Goal: Task Accomplishment & Management: Manage account settings

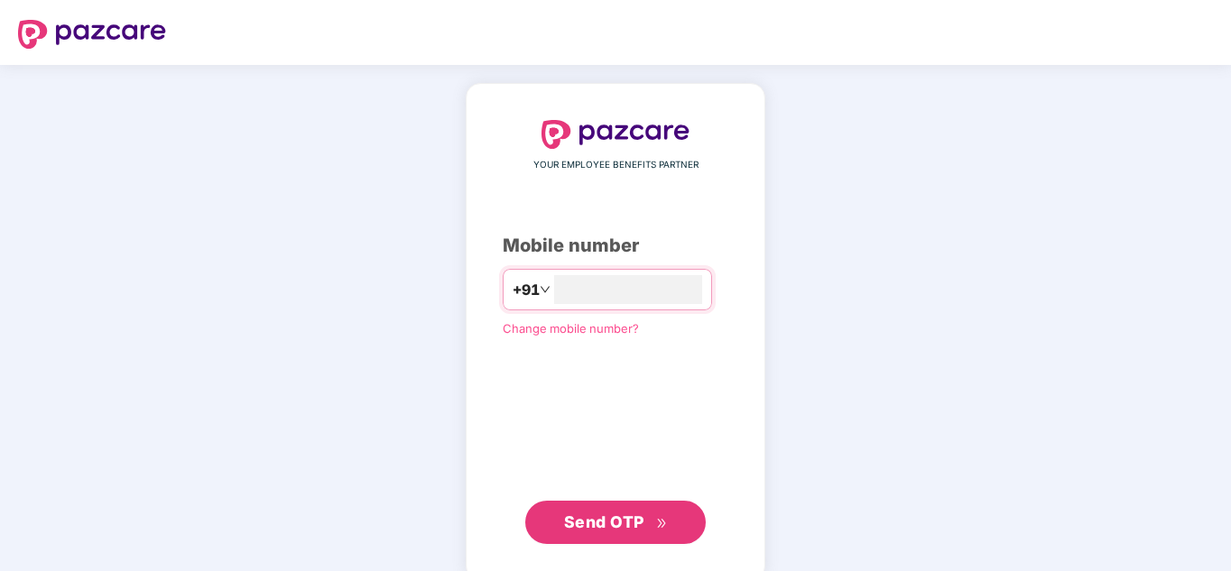
type input "**********"
click at [595, 522] on span "Send OTP" at bounding box center [604, 522] width 80 height 19
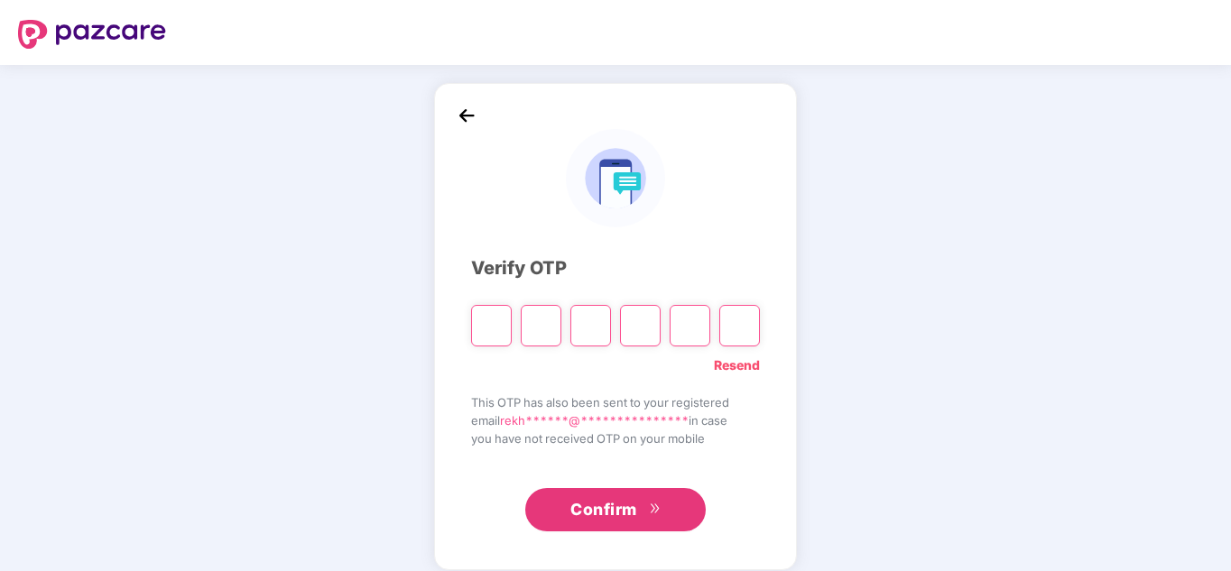
type input "*"
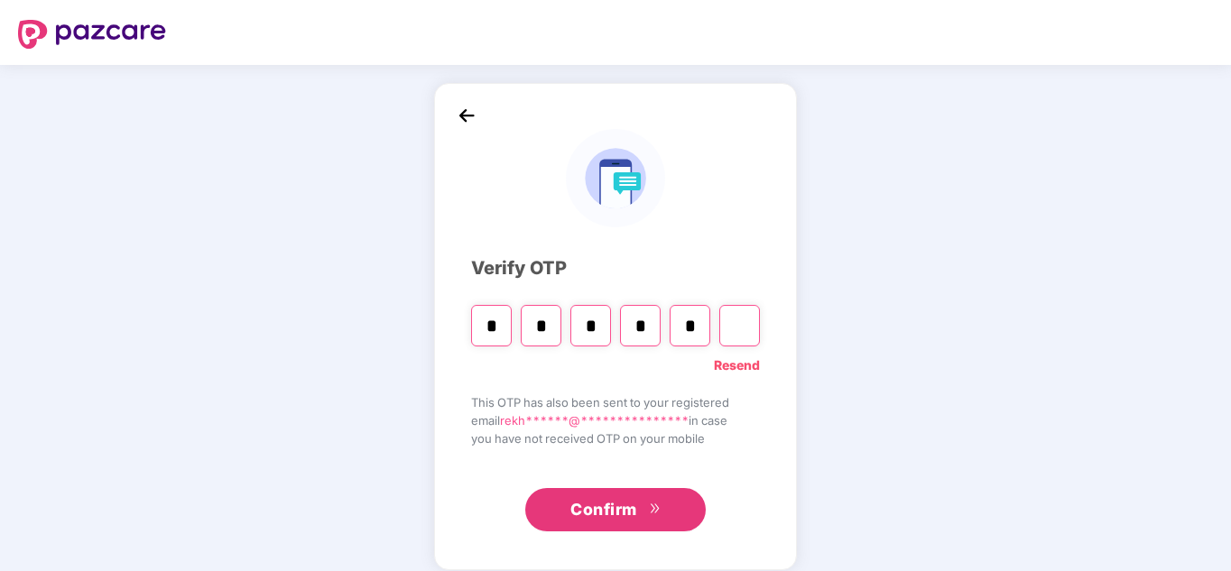
type input "*"
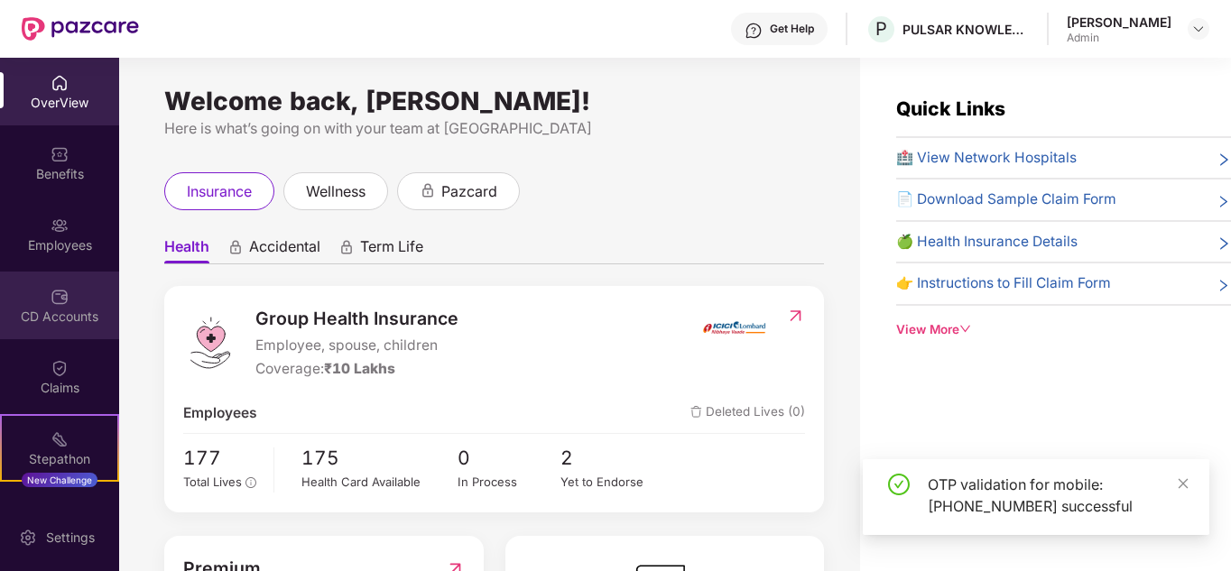
click at [51, 317] on div "CD Accounts" at bounding box center [59, 317] width 119 height 18
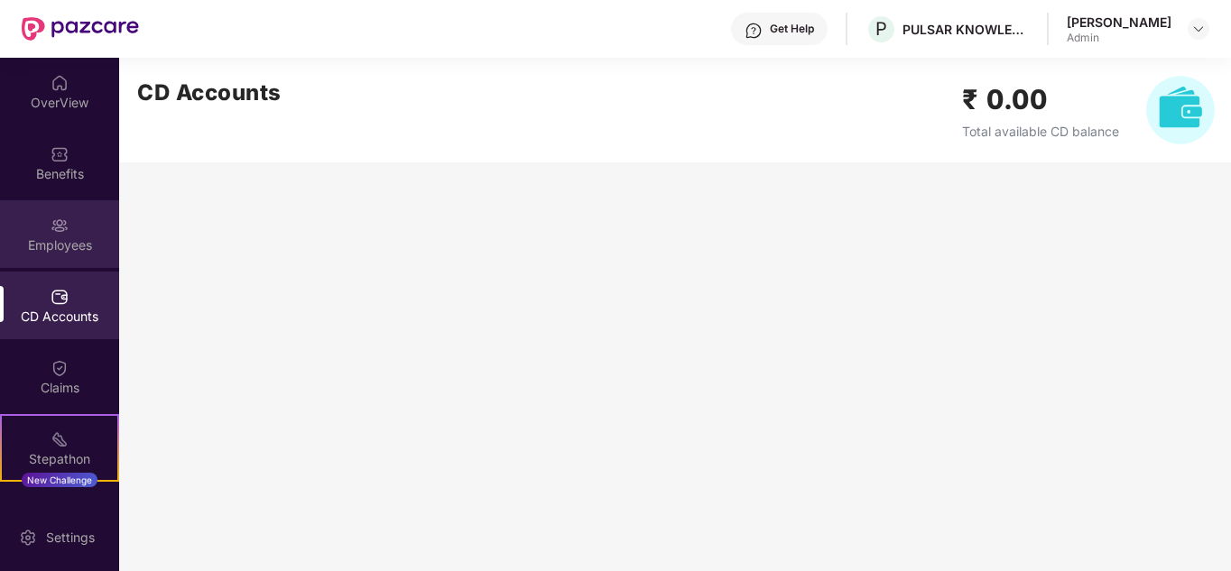
click at [60, 240] on div "Employees" at bounding box center [59, 245] width 119 height 18
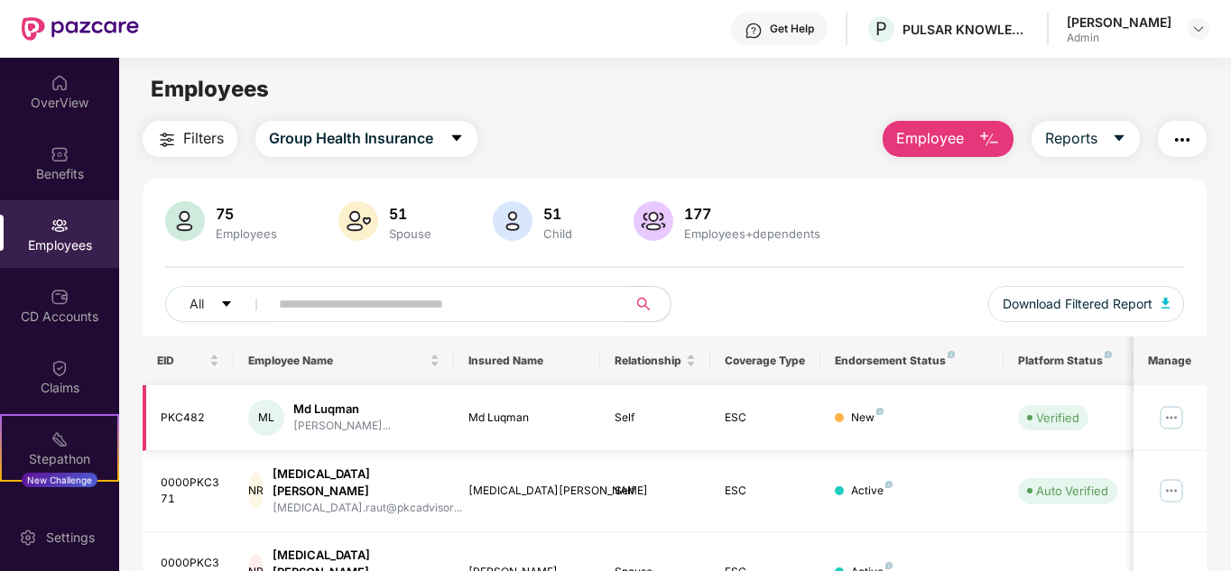
click at [1173, 412] on img at bounding box center [1171, 417] width 29 height 29
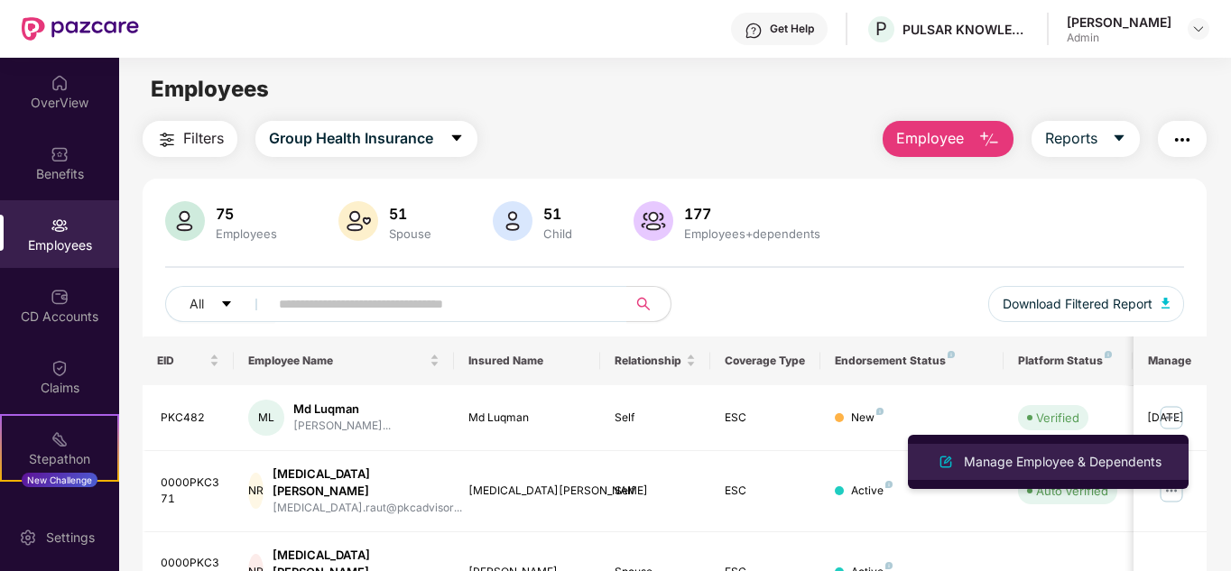
click at [1042, 456] on div "Manage Employee & Dependents" at bounding box center [1062, 462] width 205 height 20
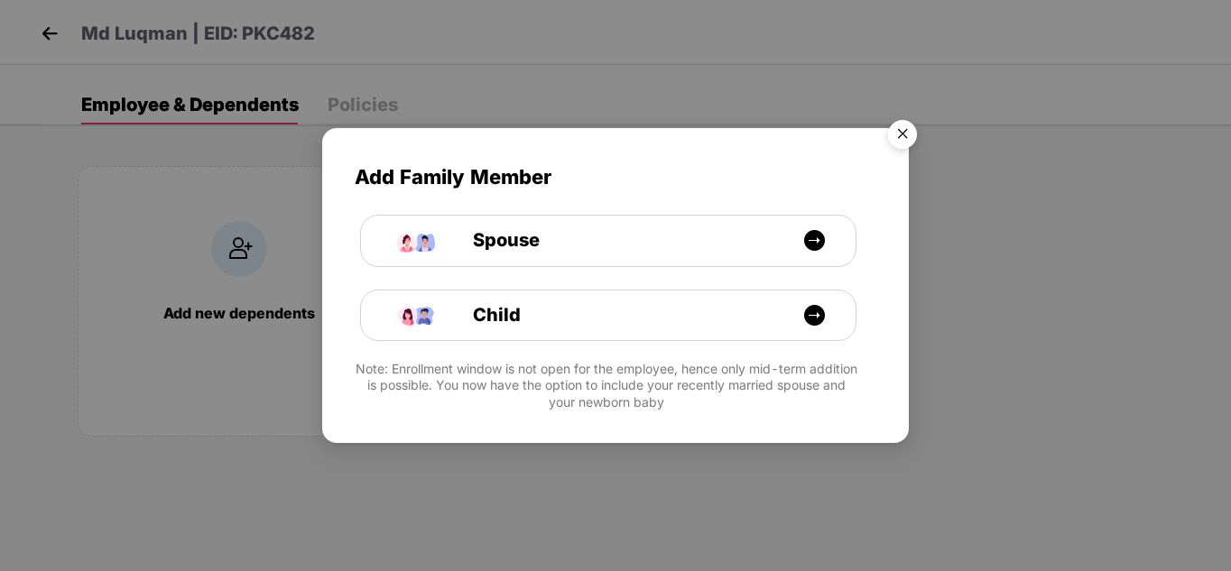
click at [900, 134] on img "Close" at bounding box center [902, 137] width 51 height 51
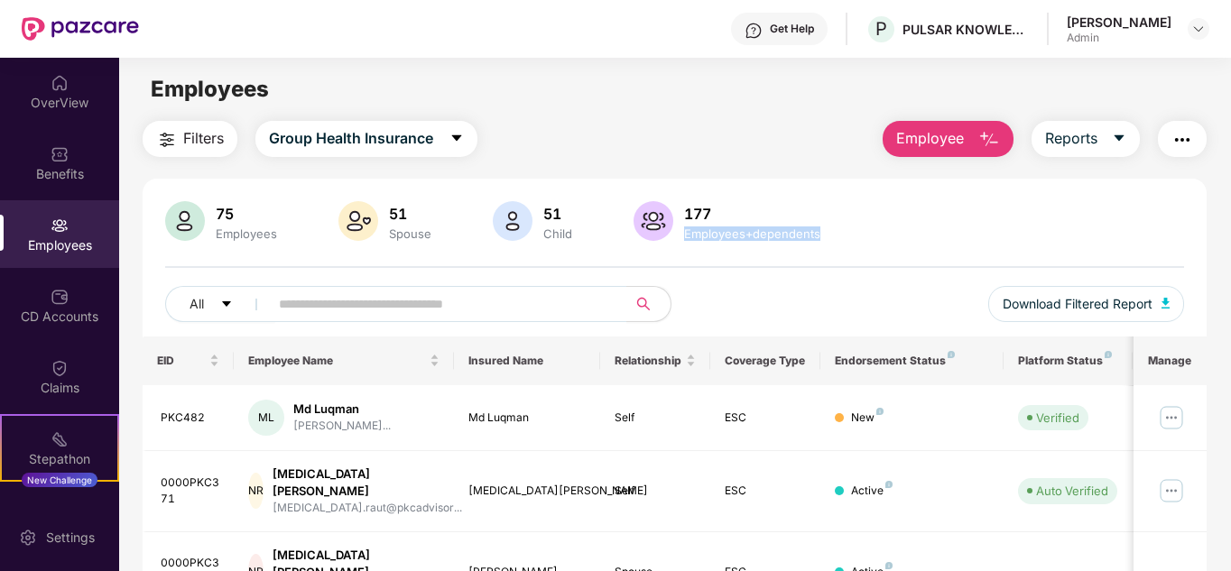
drag, startPoint x: 1228, startPoint y: 213, endPoint x: 1232, endPoint y: 243, distance: 30.1
click at [1230, 243] on html "Get Help P PULSAR KNOWLEDGE CENTRE PRIVATE LIMITED Rekha Rani Admin OverView Be…" at bounding box center [615, 285] width 1231 height 571
